Goal: Check status

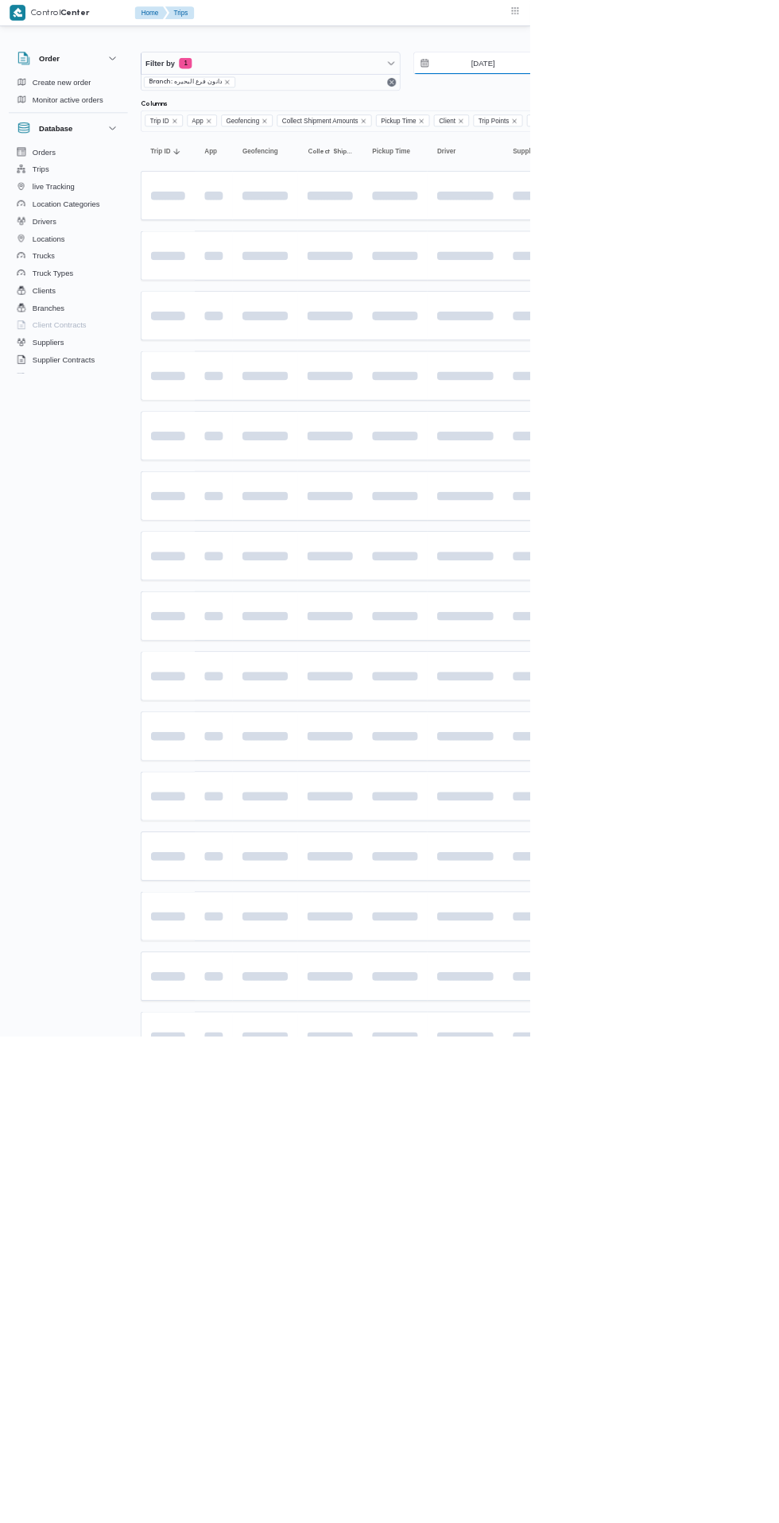
click at [729, 93] on input "[DATE]" at bounding box center [698, 93] width 180 height 32
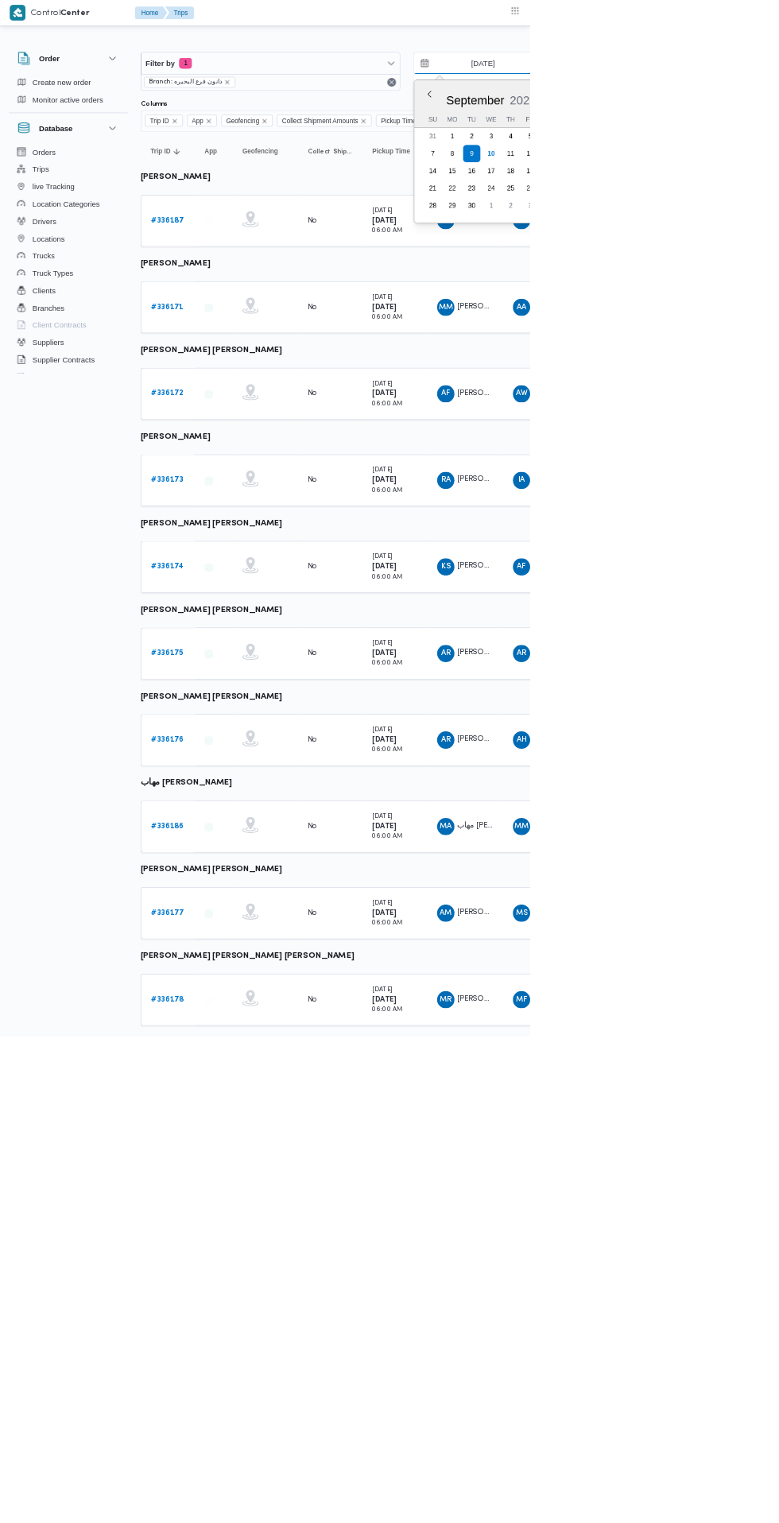
click at [682, 93] on input "[DATE]" at bounding box center [698, 93] width 180 height 32
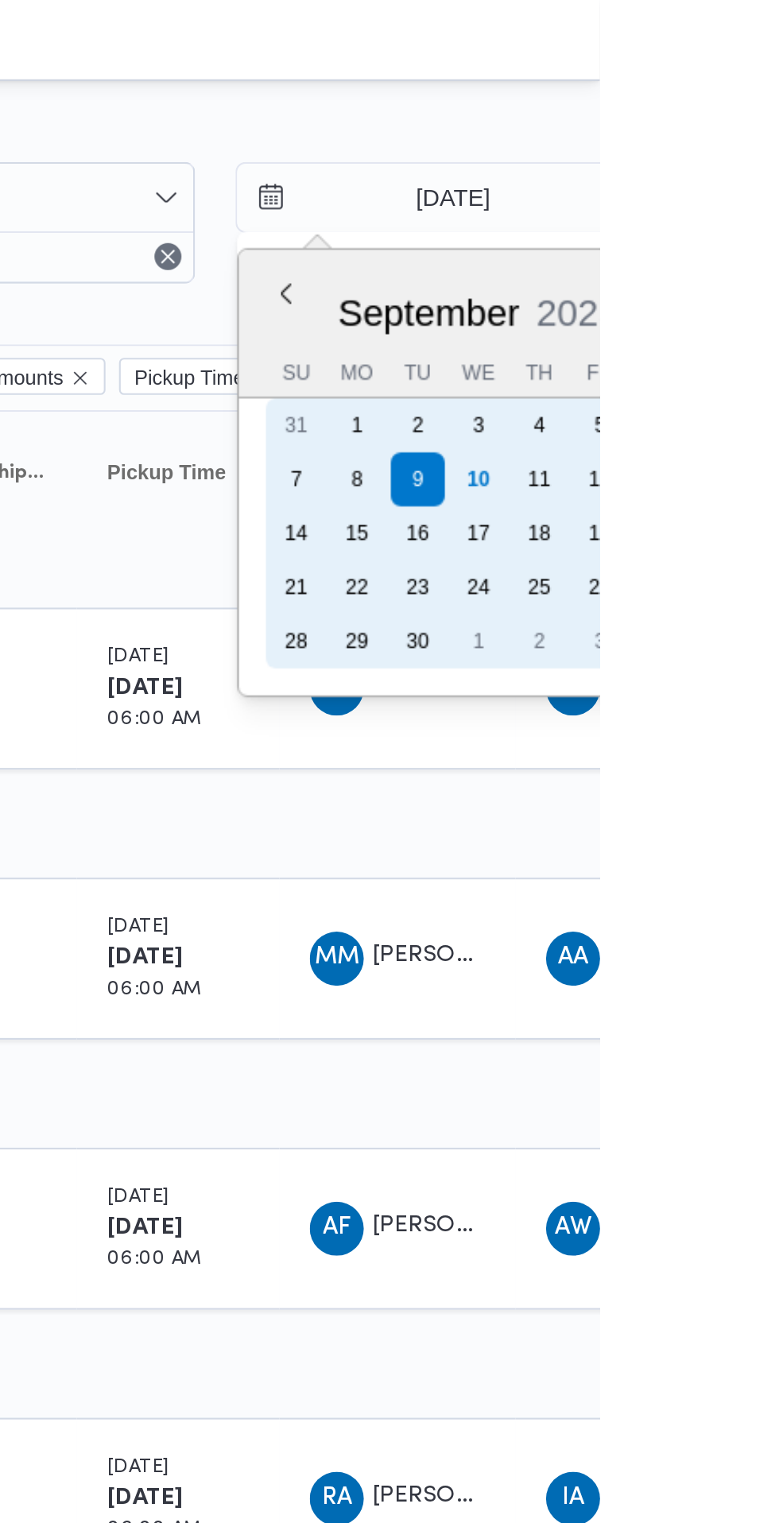
click at [719, 226] on div "10" at bounding box center [721, 225] width 25 height 25
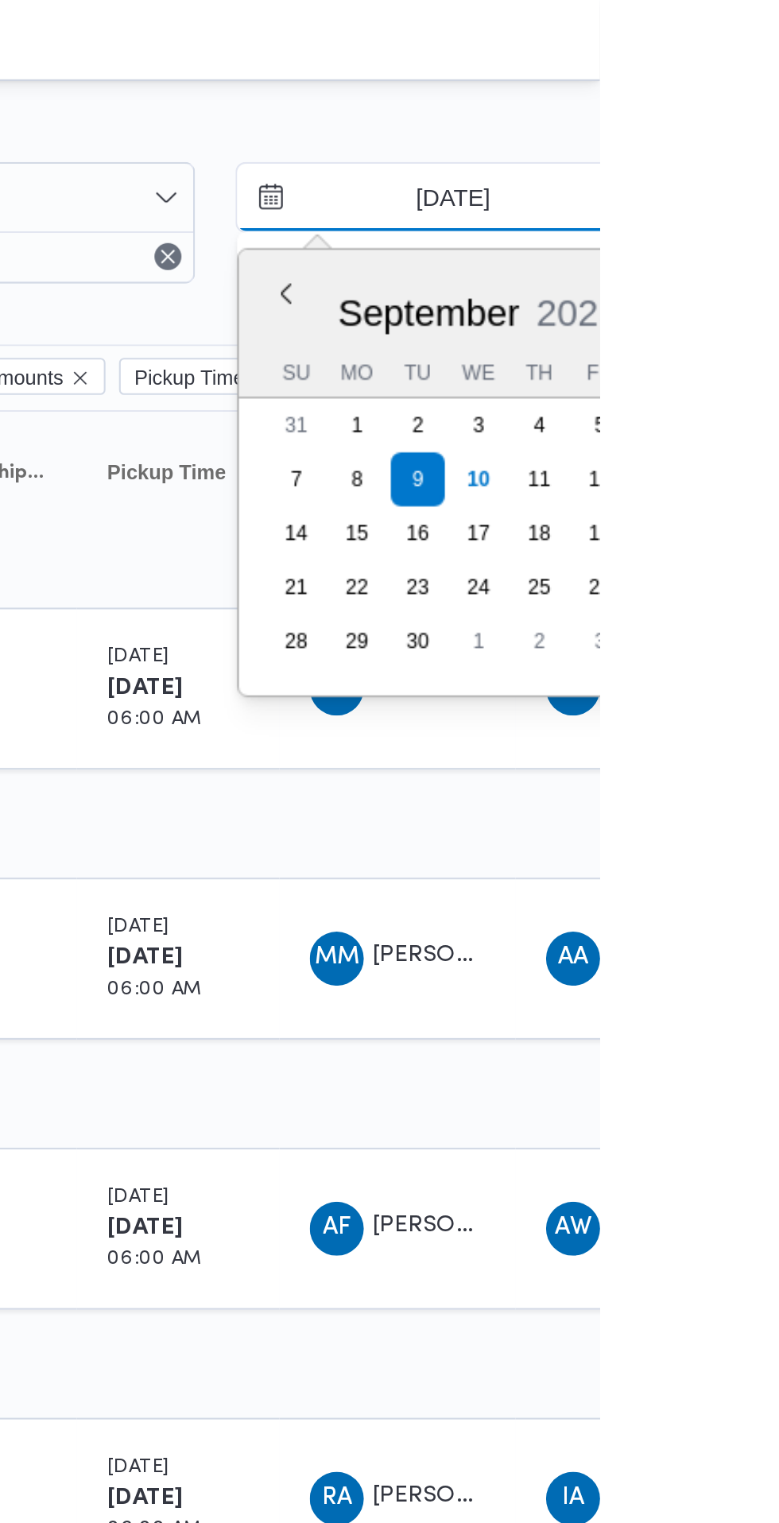
type input "[DATE]"
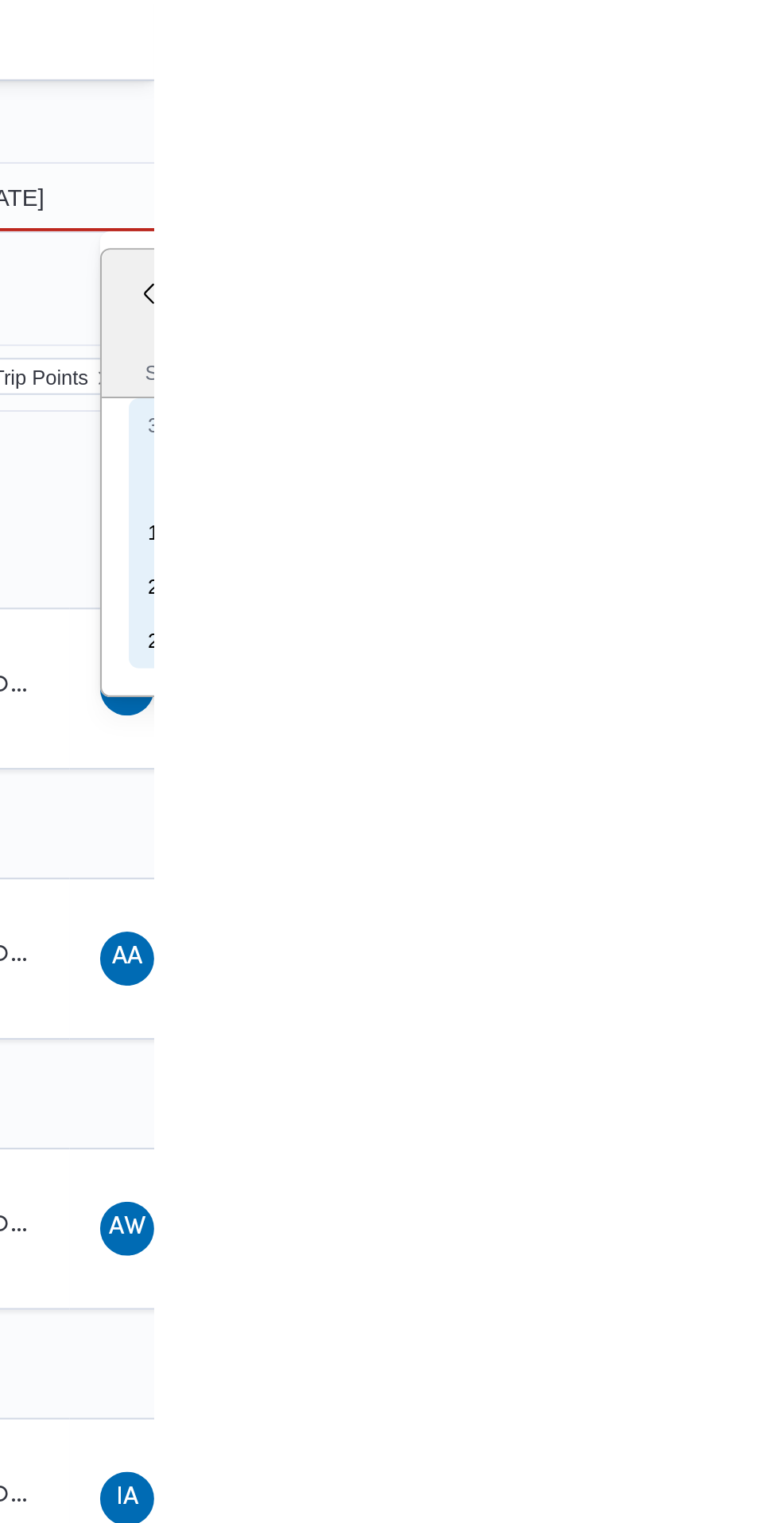
type input "[DATE]"
